Goal: Transaction & Acquisition: Obtain resource

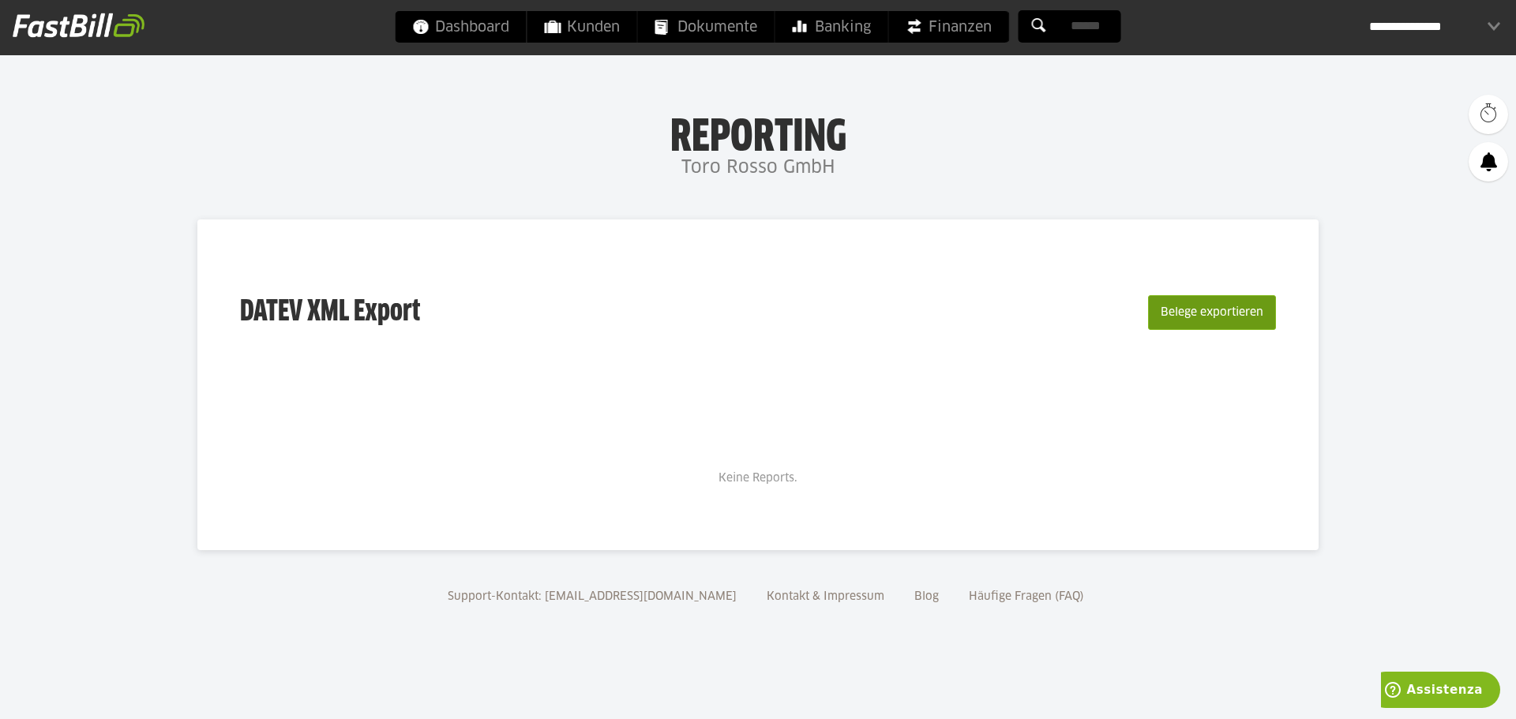
click at [1240, 317] on button "Belege exportieren" at bounding box center [1212, 312] width 128 height 35
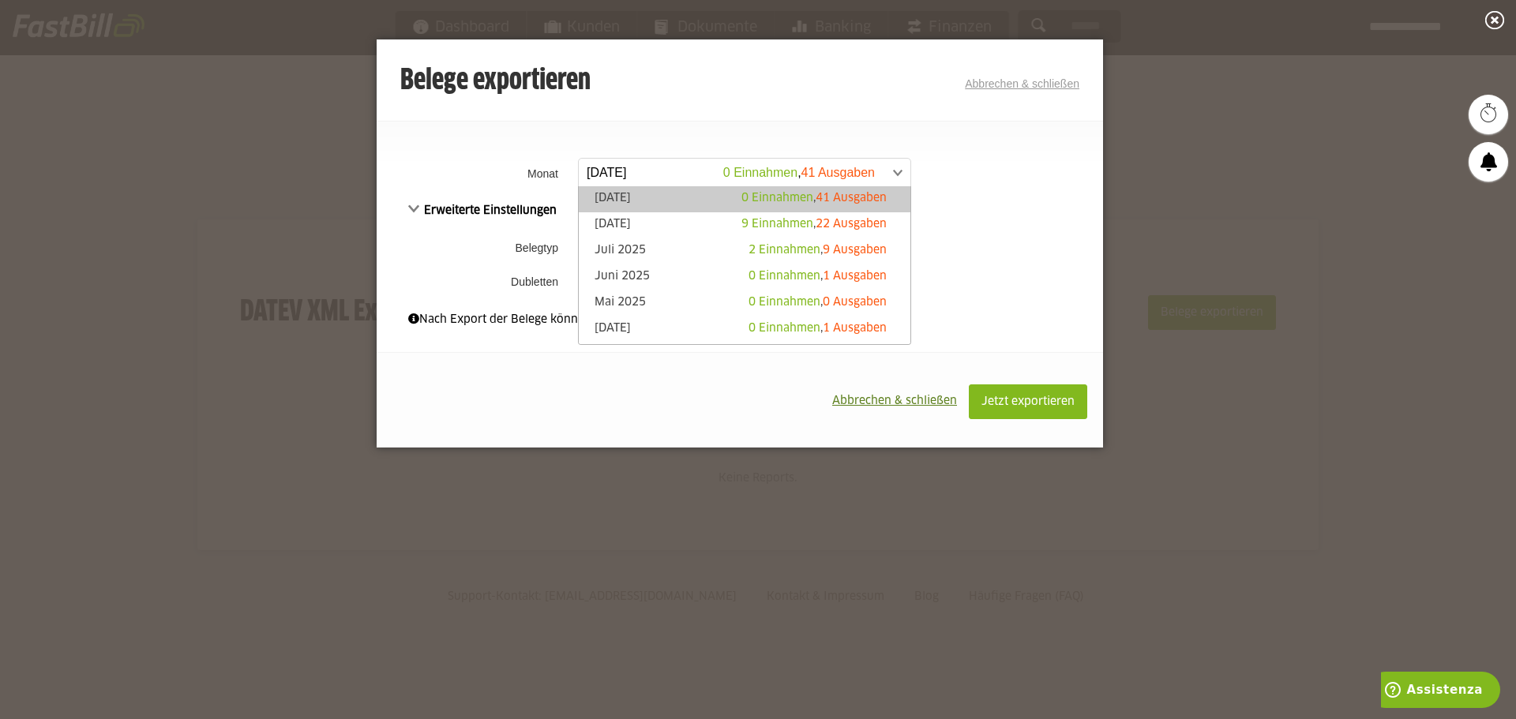
click at [885, 172] on span at bounding box center [737, 173] width 332 height 28
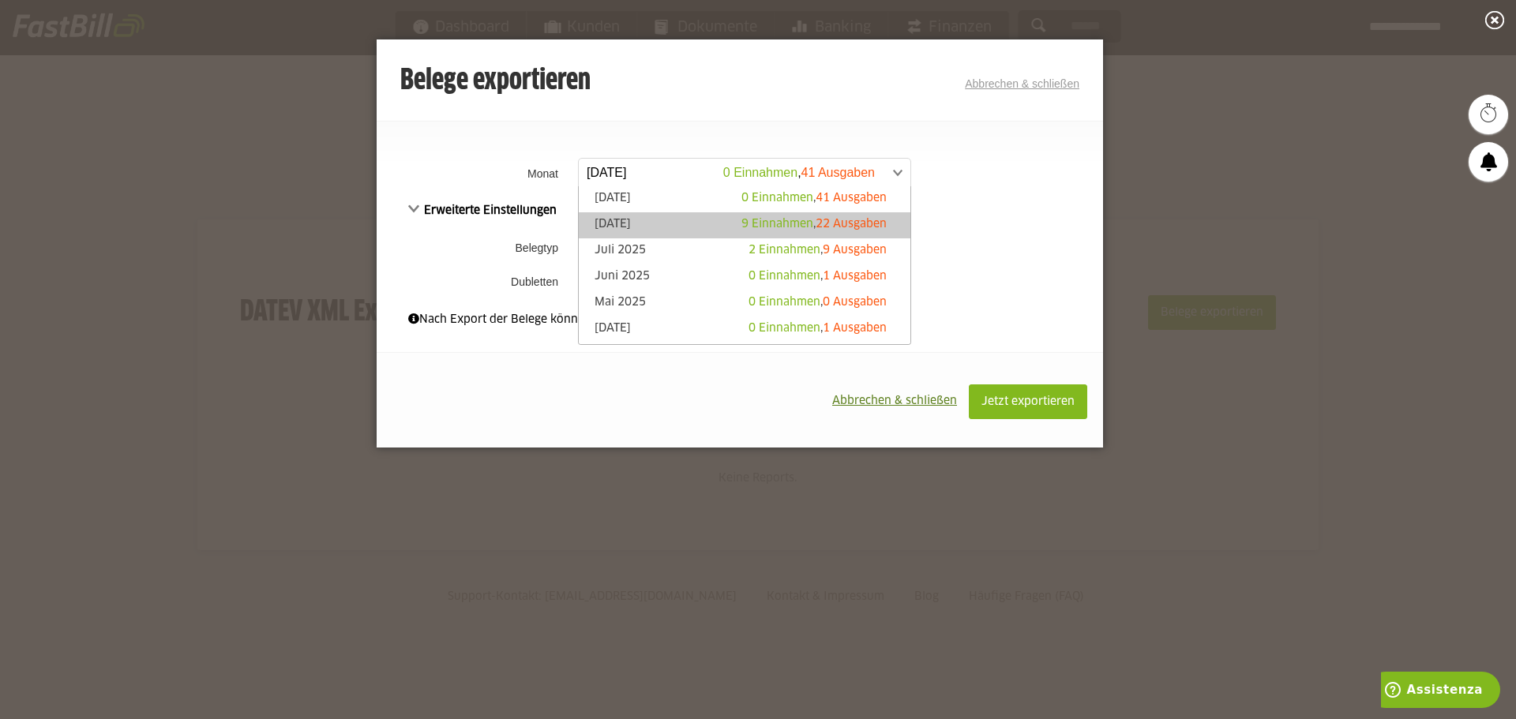
click at [845, 225] on span "22 Ausgaben" at bounding box center [850, 224] width 71 height 11
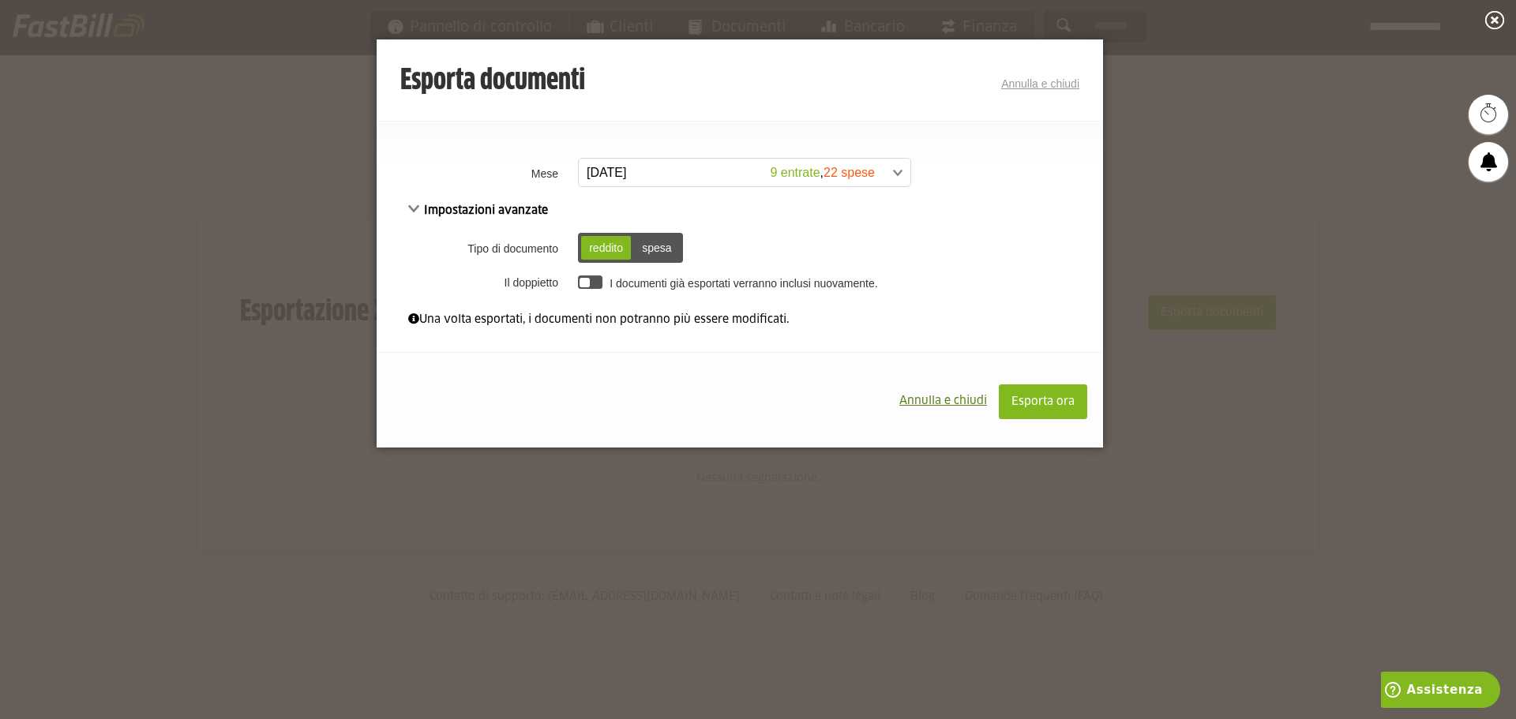
click at [662, 245] on font "spesa" at bounding box center [656, 248] width 29 height 13
click at [615, 245] on font "reddito" at bounding box center [606, 248] width 34 height 13
click at [595, 286] on div at bounding box center [590, 281] width 24 height 13
click at [655, 253] on font "spesa" at bounding box center [656, 248] width 29 height 13
click at [1056, 405] on font "Esporta ora" at bounding box center [1042, 401] width 63 height 11
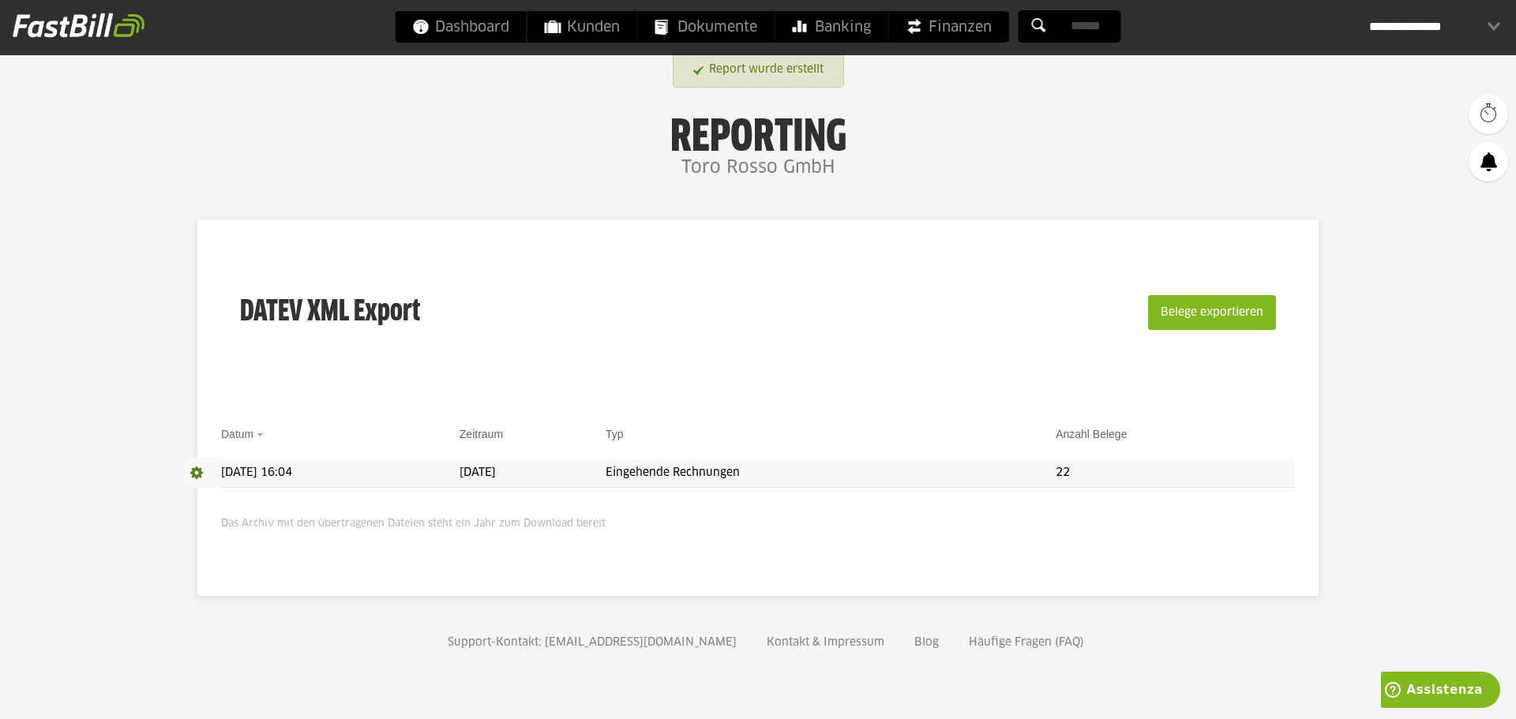
click at [940, 467] on td "Eingehende Rechnungen" at bounding box center [830, 473] width 450 height 29
click at [796, 474] on td "Eingehende Rechnungen" at bounding box center [830, 473] width 450 height 29
click at [196, 475] on span at bounding box center [201, 473] width 39 height 32
click at [220, 499] on link "Download" at bounding box center [224, 494] width 84 height 18
click at [951, 31] on span "Finanzen" at bounding box center [948, 27] width 85 height 32
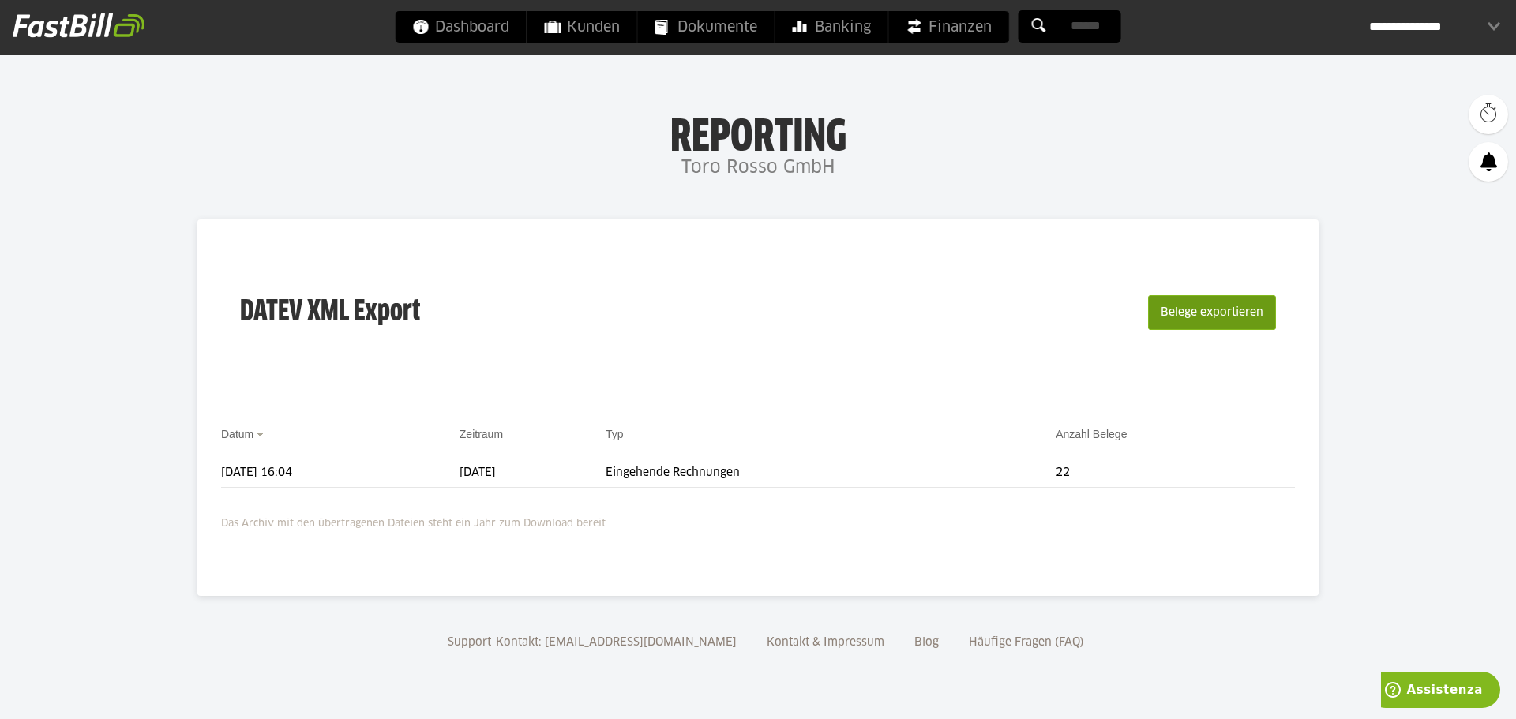
click at [1252, 314] on button "Belege exportieren" at bounding box center [1212, 312] width 128 height 35
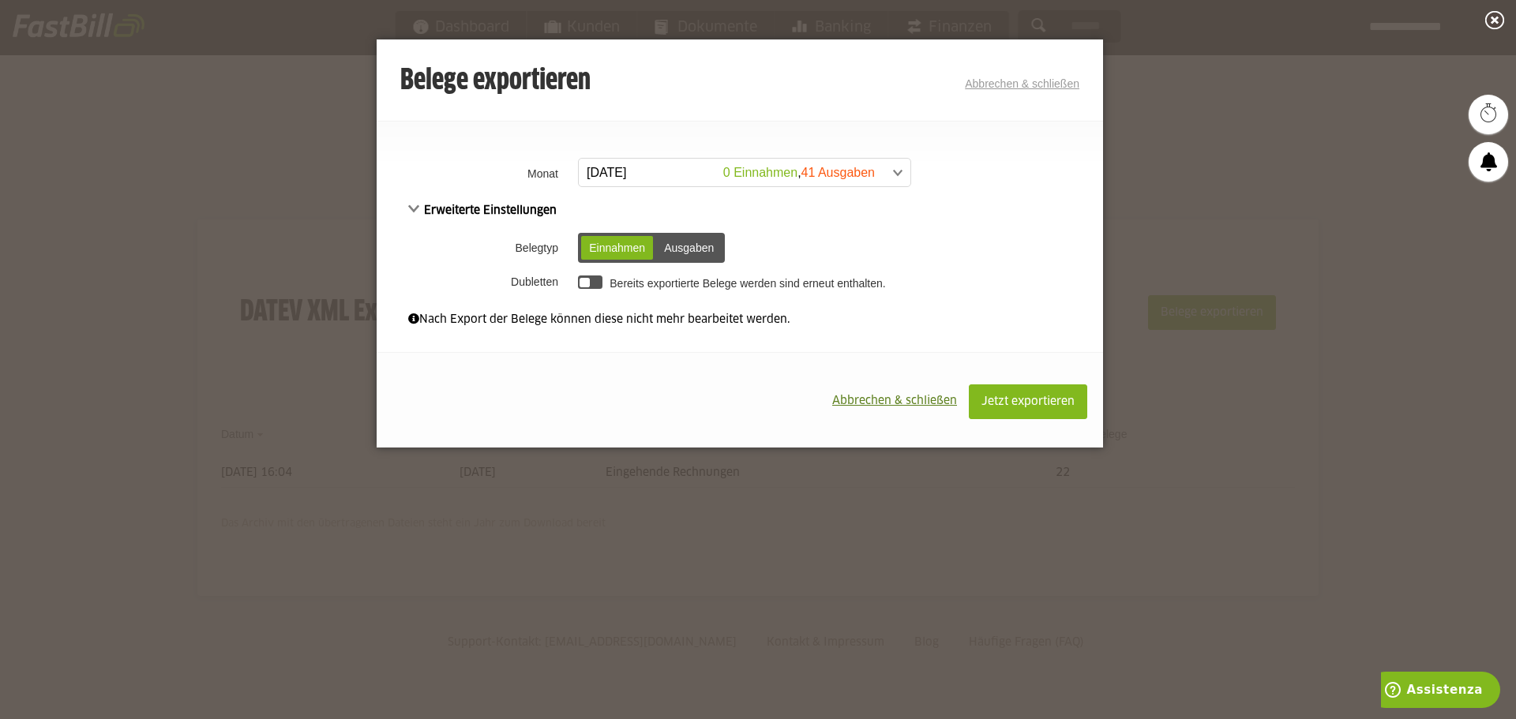
click at [878, 171] on span at bounding box center [737, 173] width 332 height 28
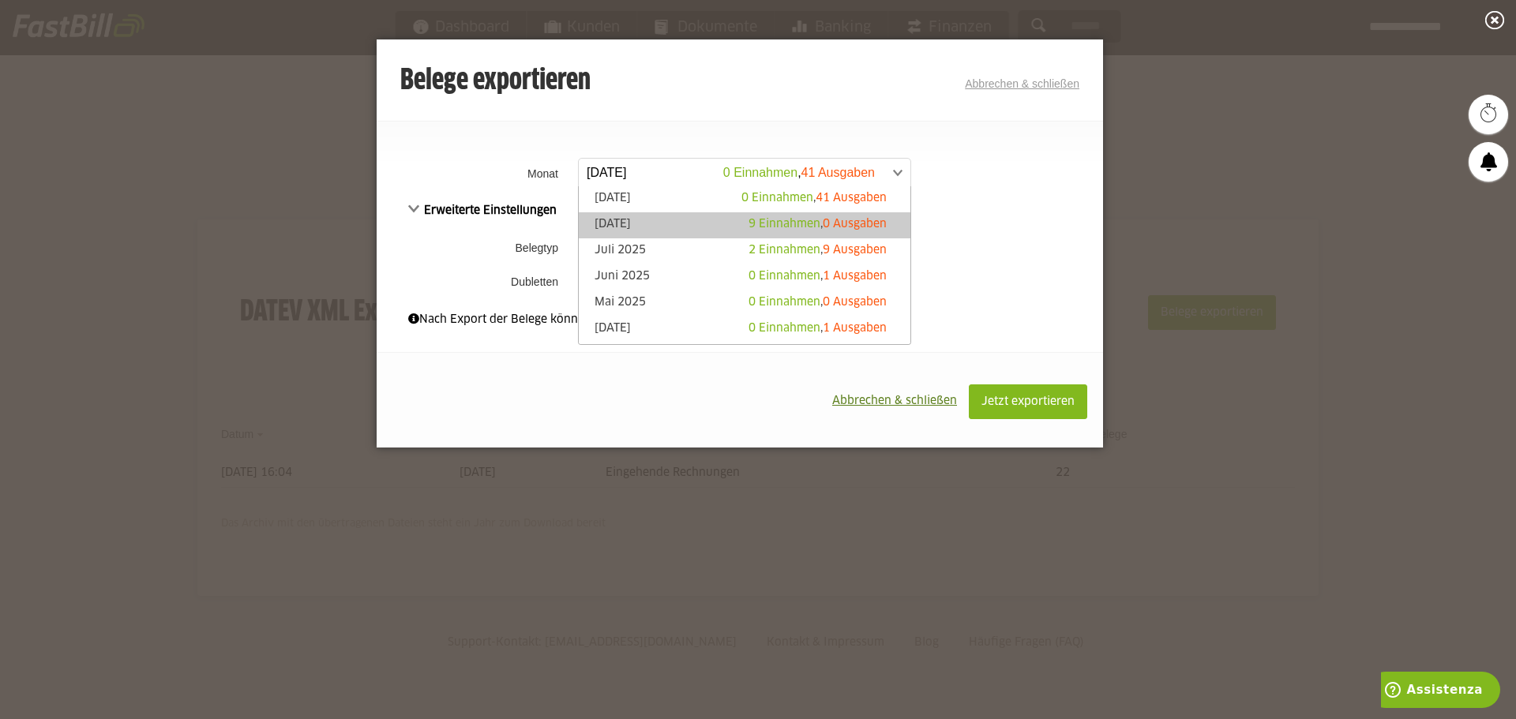
click at [680, 223] on link "August 2025 9 Einnahmen , 0 Ausgaben" at bounding box center [744, 225] width 316 height 18
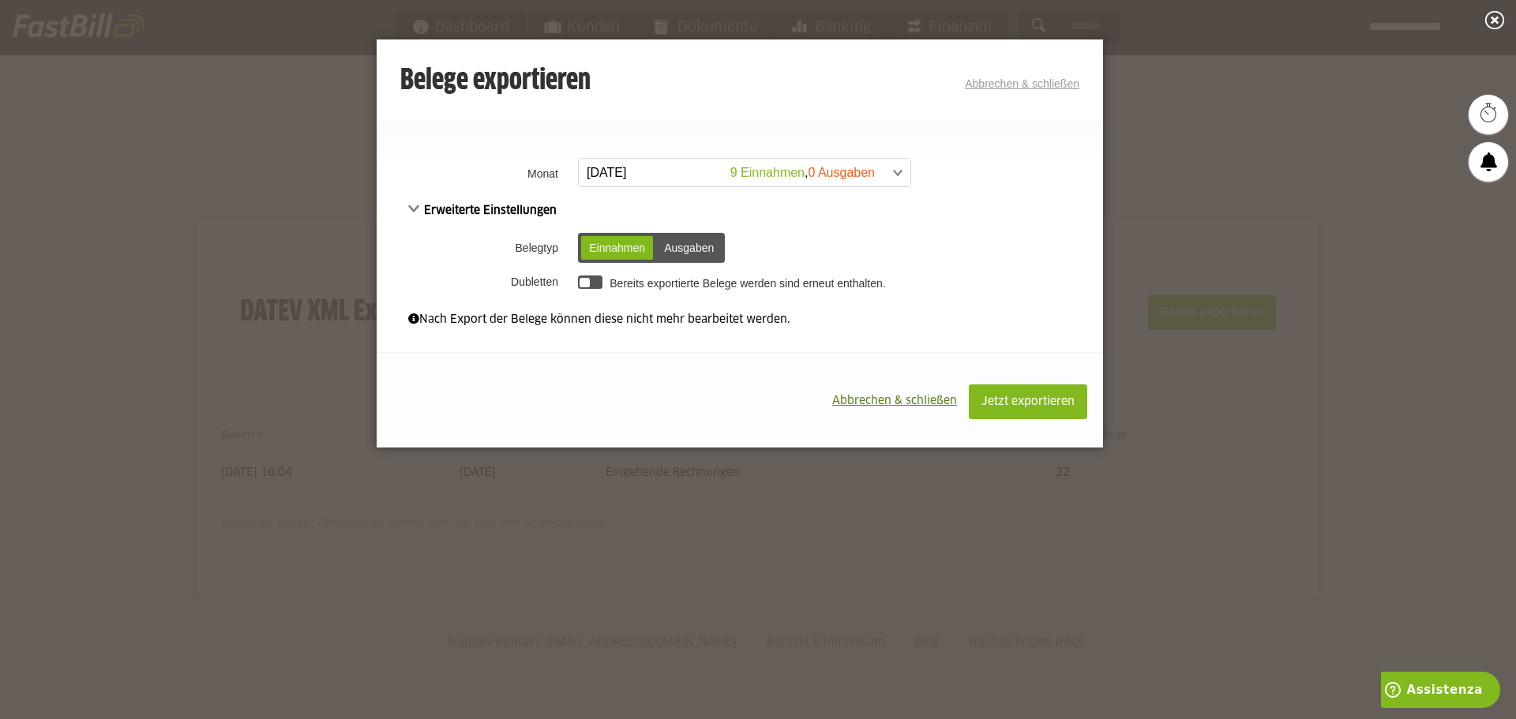
click at [598, 287] on div at bounding box center [590, 281] width 24 height 13
click at [1036, 408] on button "Jetzt exportieren" at bounding box center [1028, 401] width 118 height 35
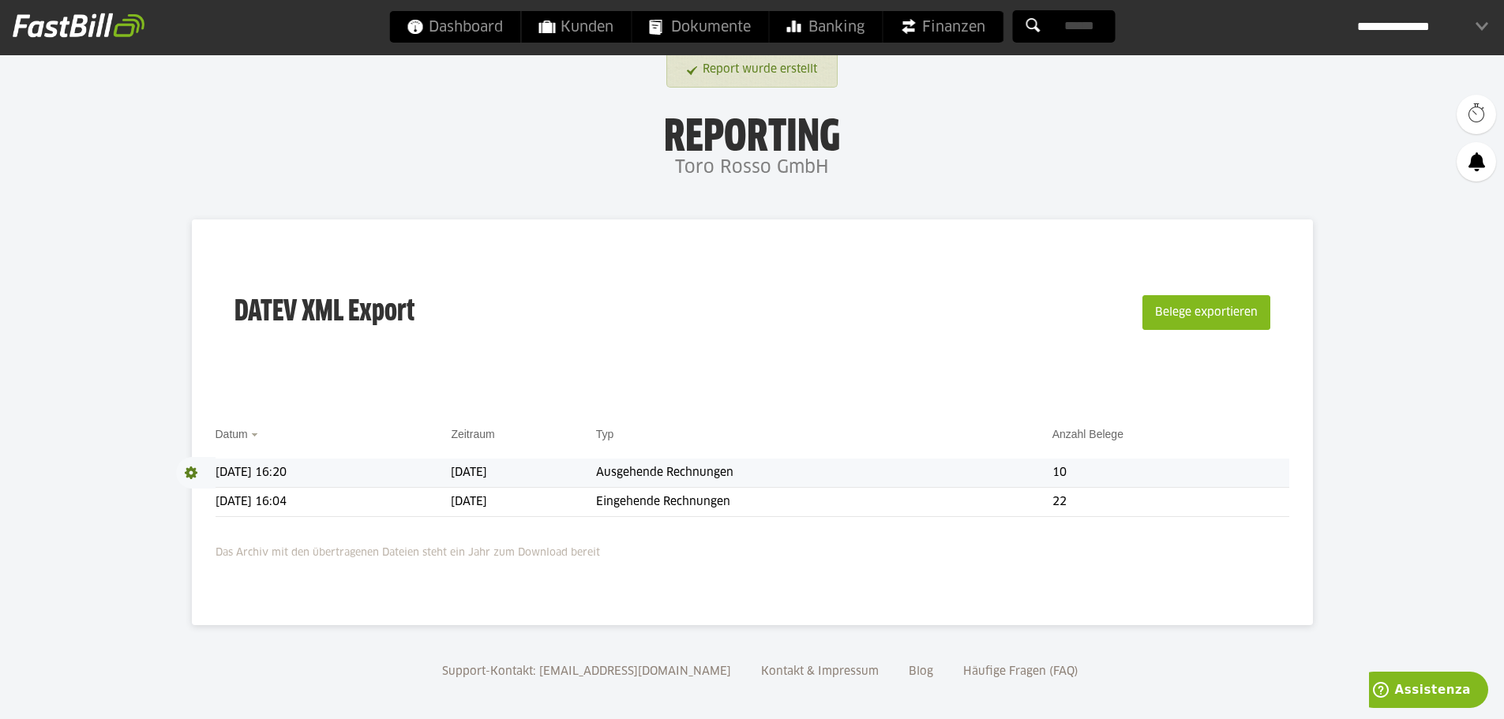
click at [801, 474] on td "Ausgehende Rechnungen" at bounding box center [824, 473] width 456 height 29
click at [185, 474] on span at bounding box center [195, 473] width 39 height 32
click at [223, 496] on link "Download" at bounding box center [218, 494] width 84 height 18
click at [740, 17] on span "Dokumente" at bounding box center [700, 27] width 102 height 32
